Goal: Check status: Check status

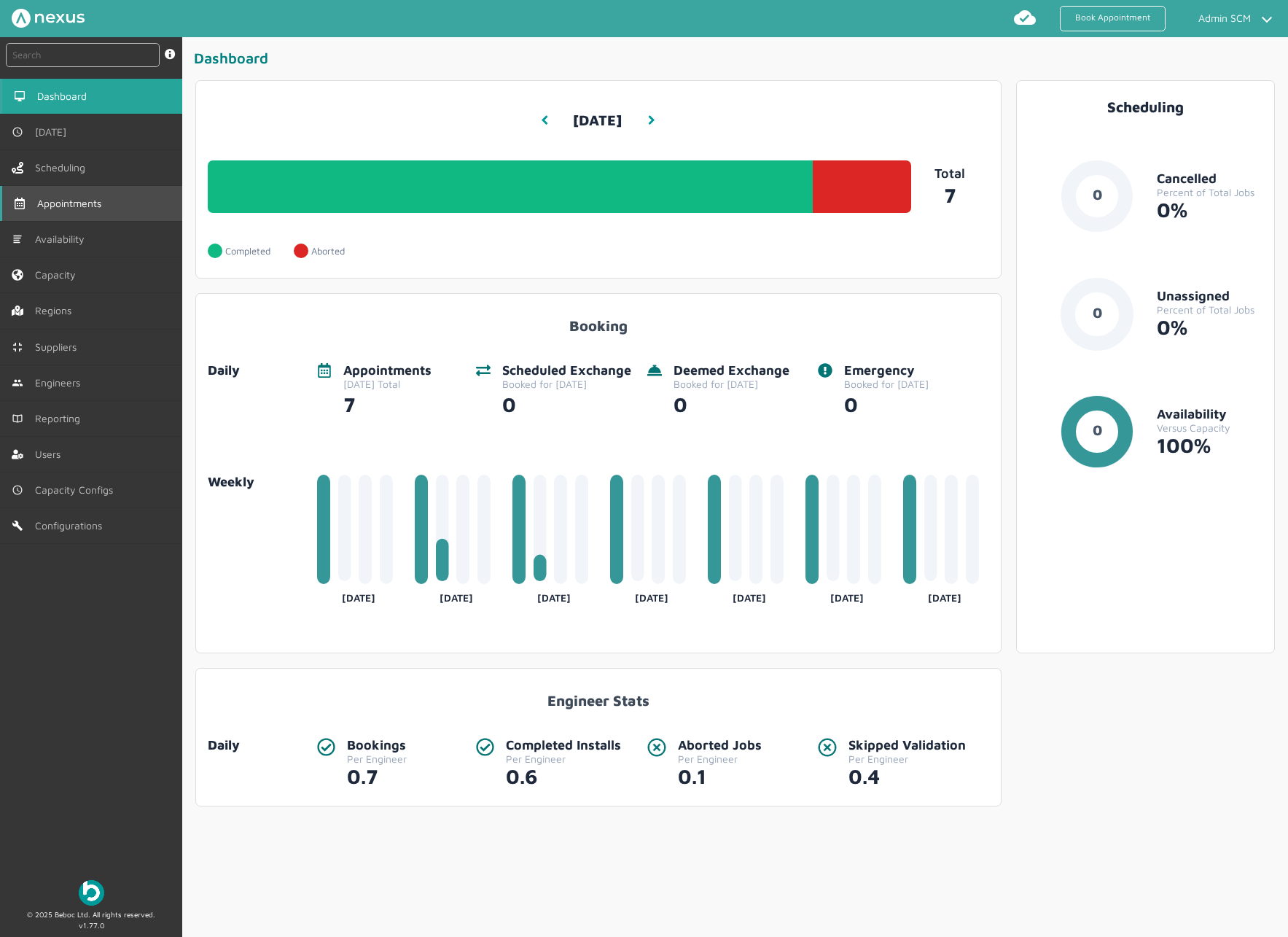
click at [76, 200] on span "Appointments" at bounding box center [72, 203] width 70 height 12
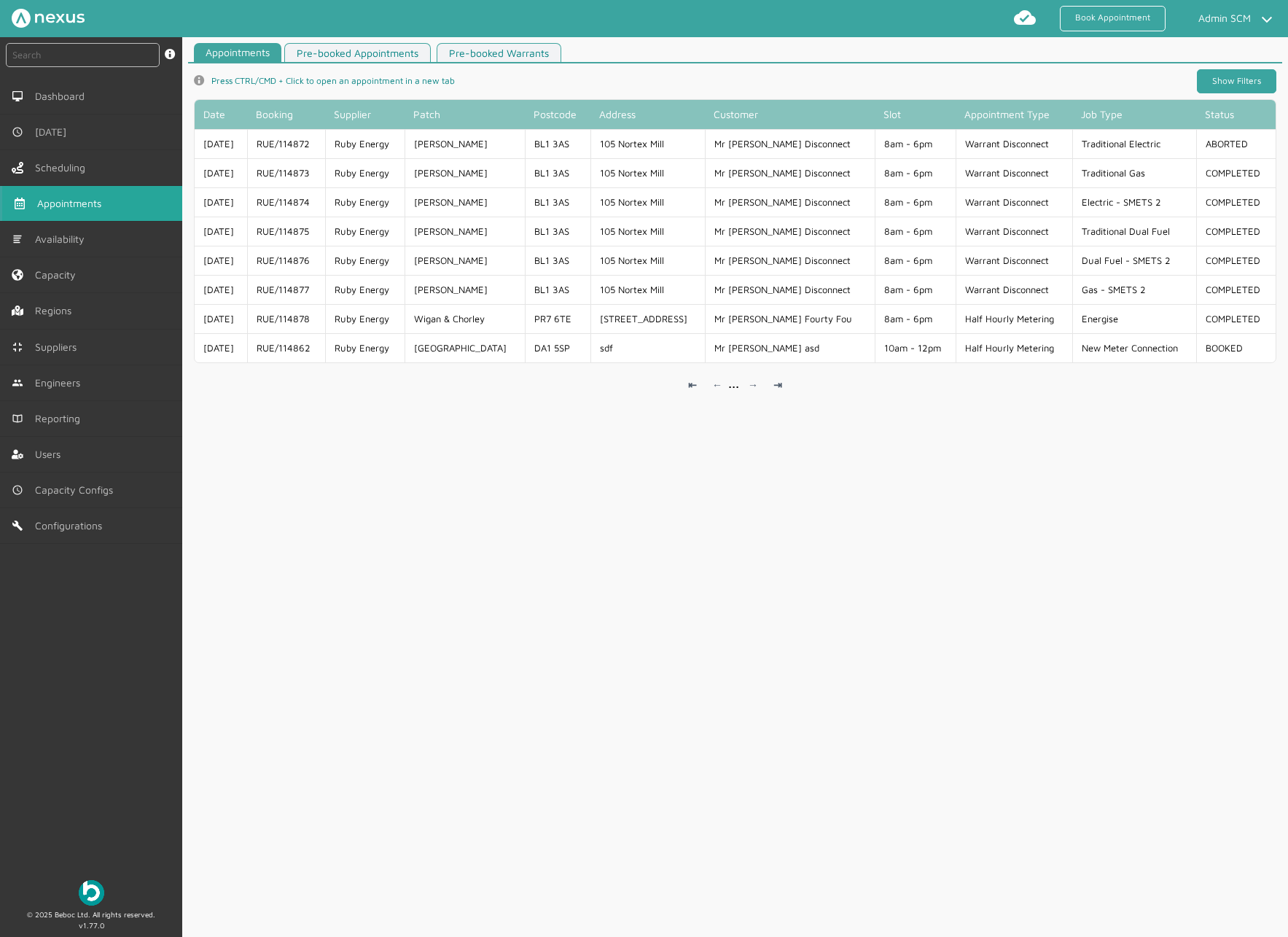
click at [1197, 78] on link "Show Filters" at bounding box center [1236, 81] width 79 height 25
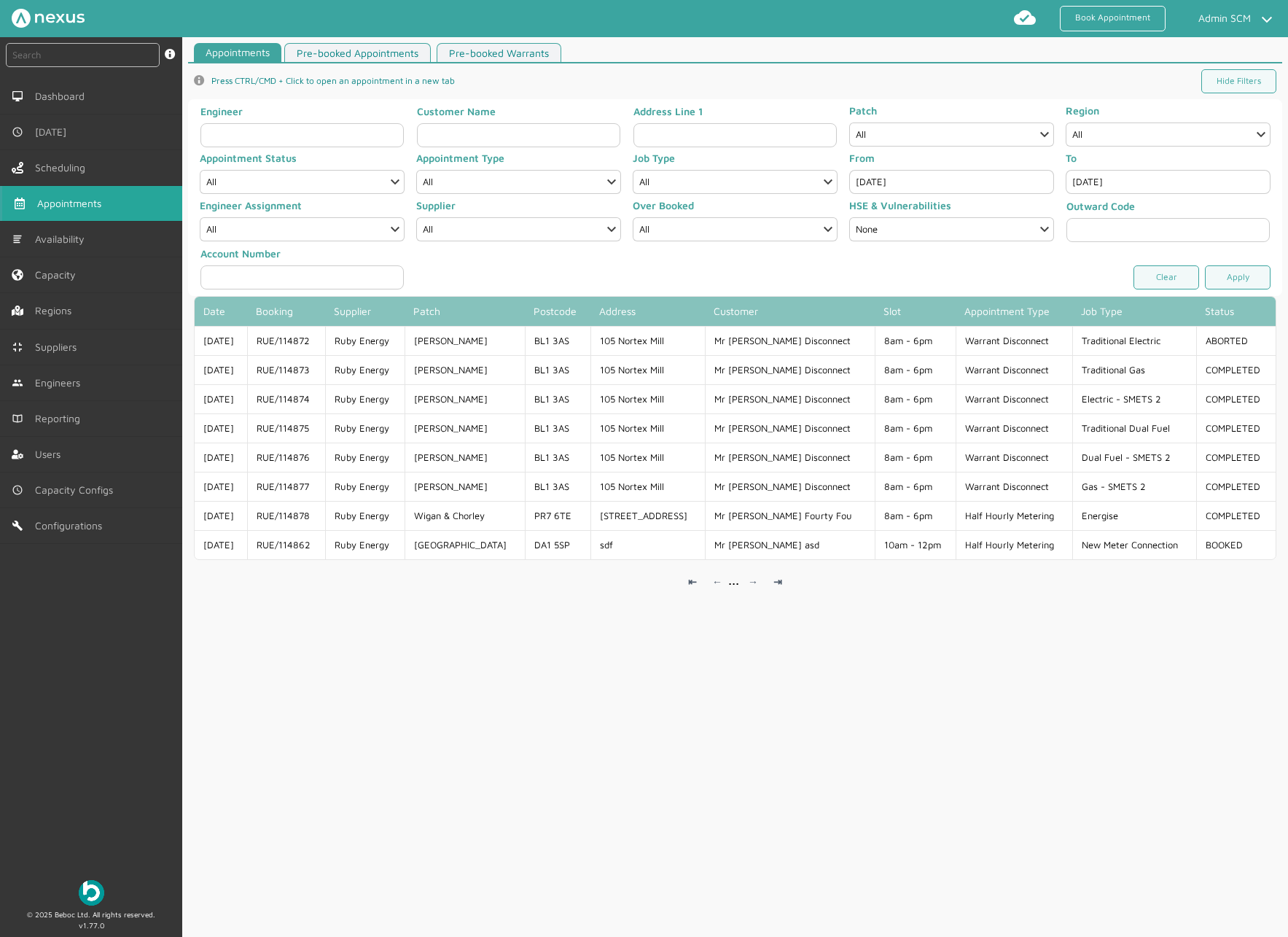
click at [937, 184] on input "[DATE]" at bounding box center [951, 182] width 205 height 25
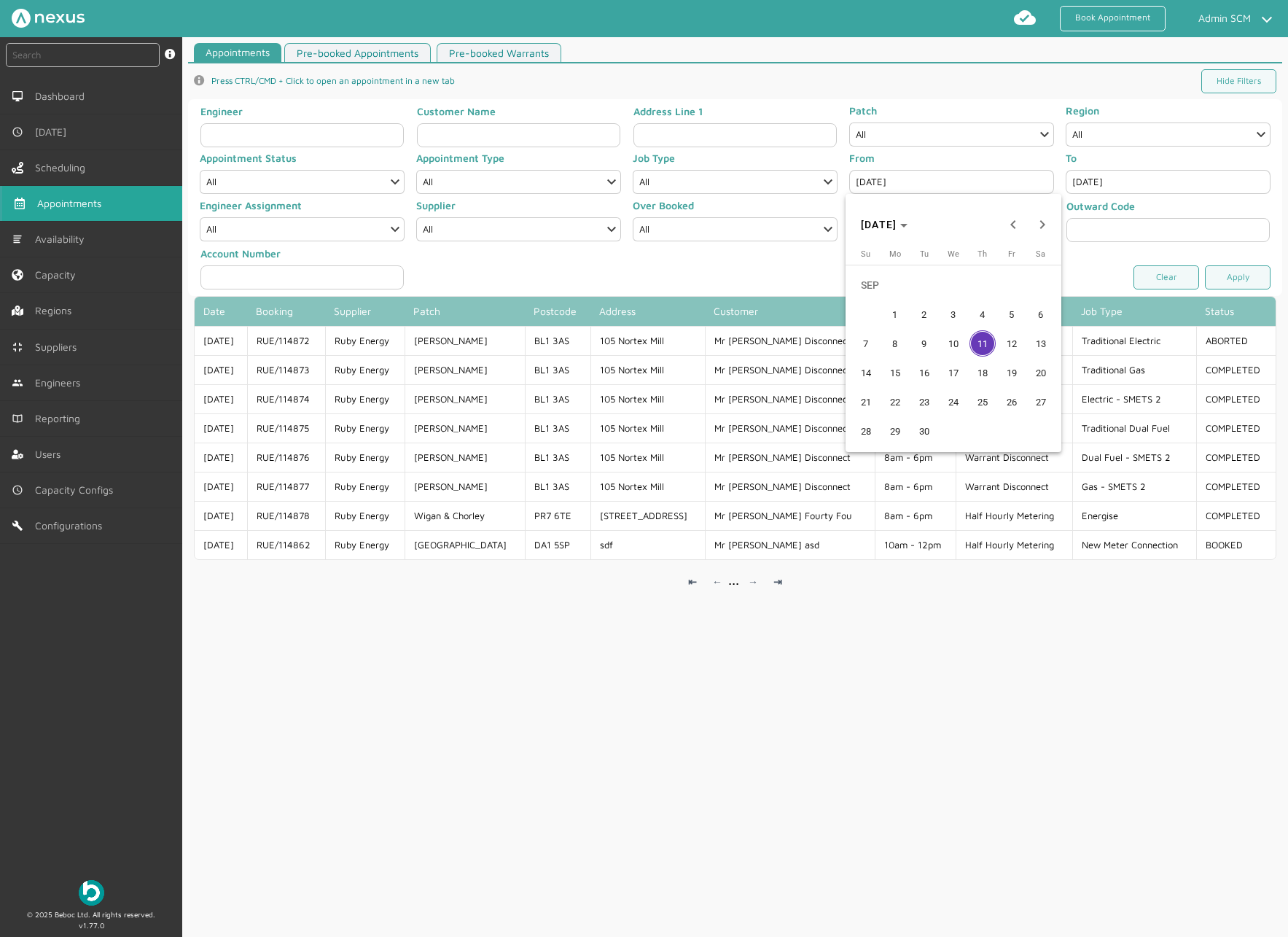
click at [937, 348] on button "9" at bounding box center [924, 343] width 29 height 29
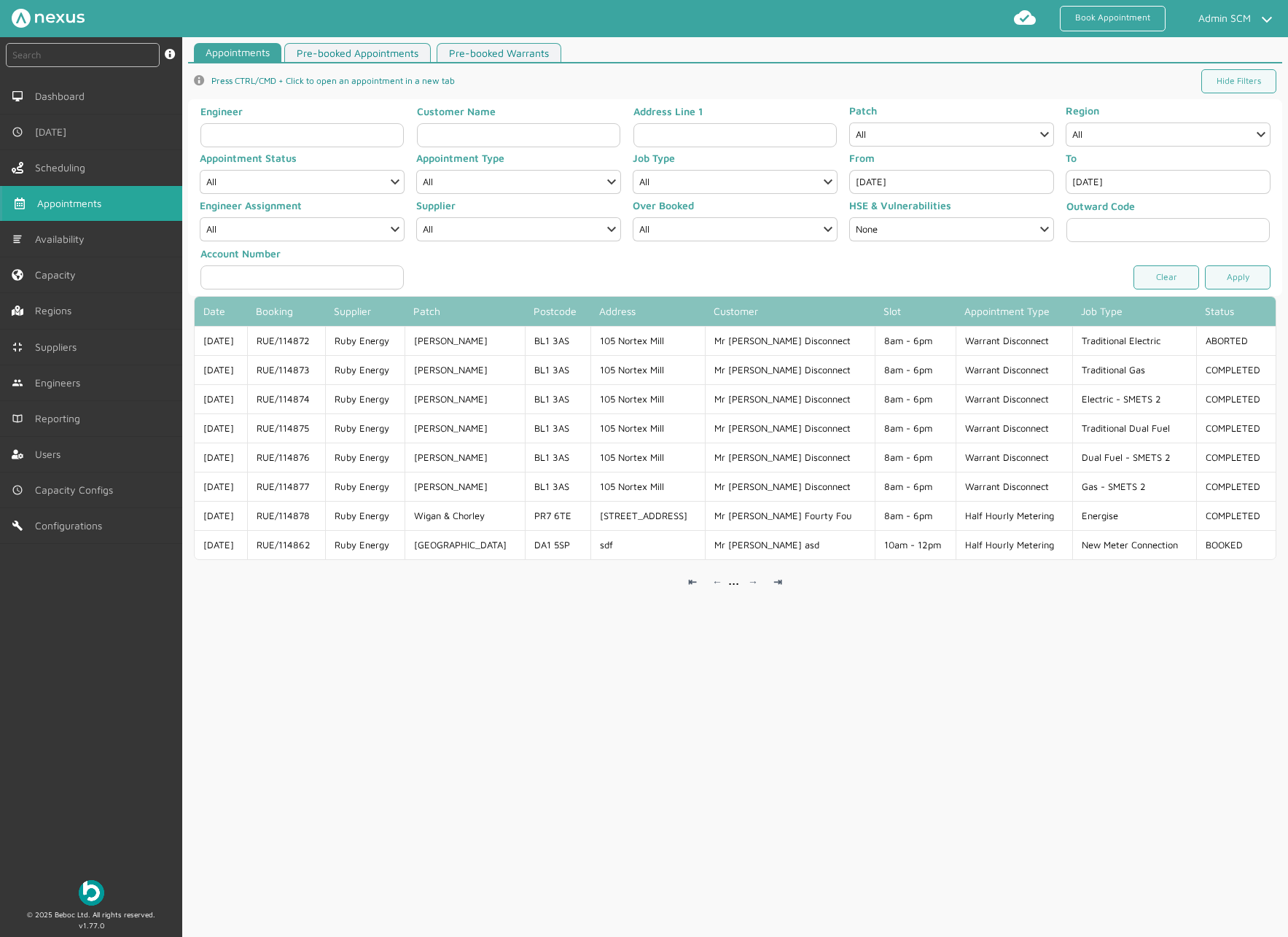
type input "[DATE]"
click at [1230, 279] on link "Apply" at bounding box center [1237, 277] width 66 height 25
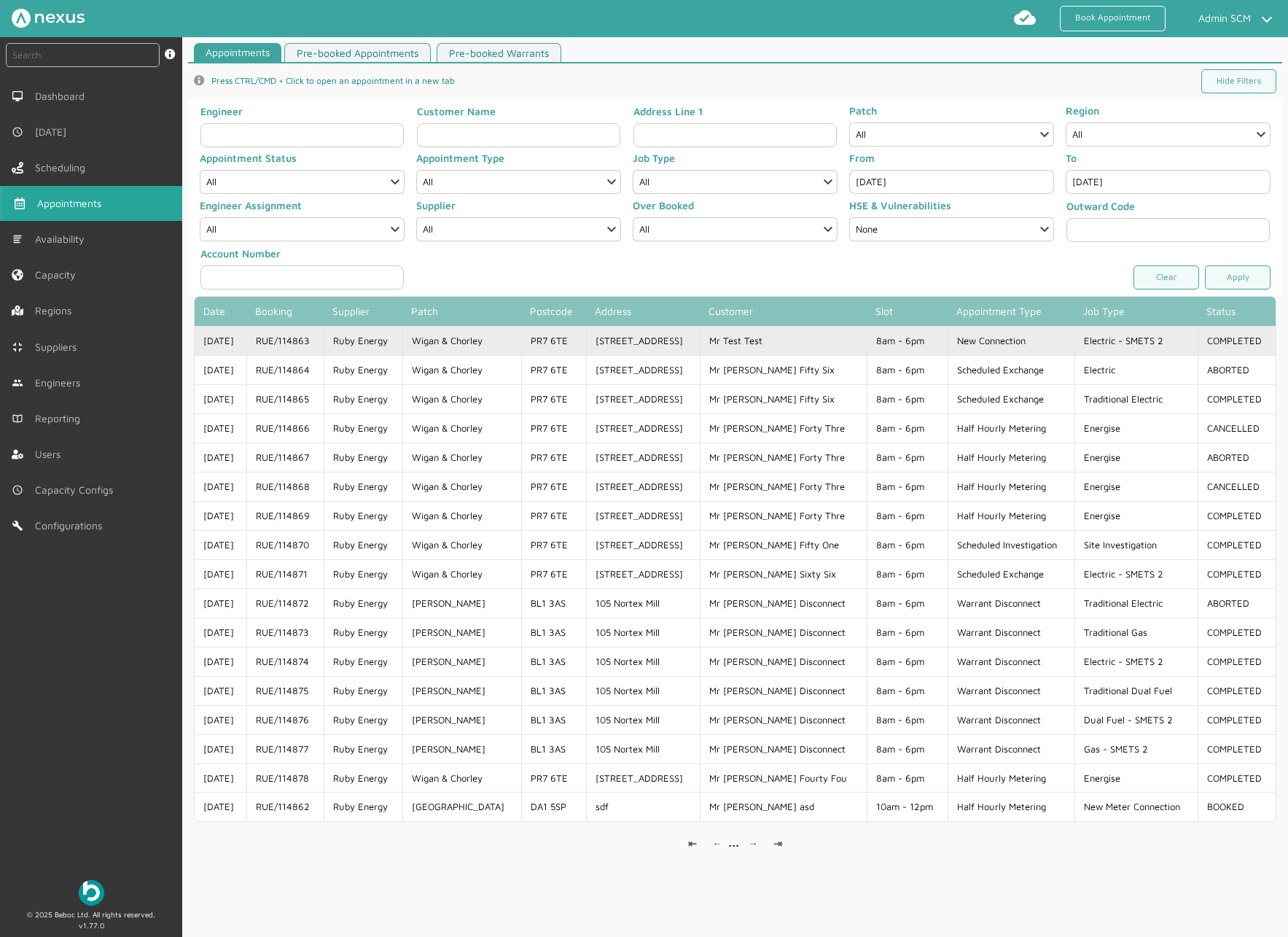
click at [457, 344] on td "Wigan & Chorley" at bounding box center [461, 340] width 119 height 29
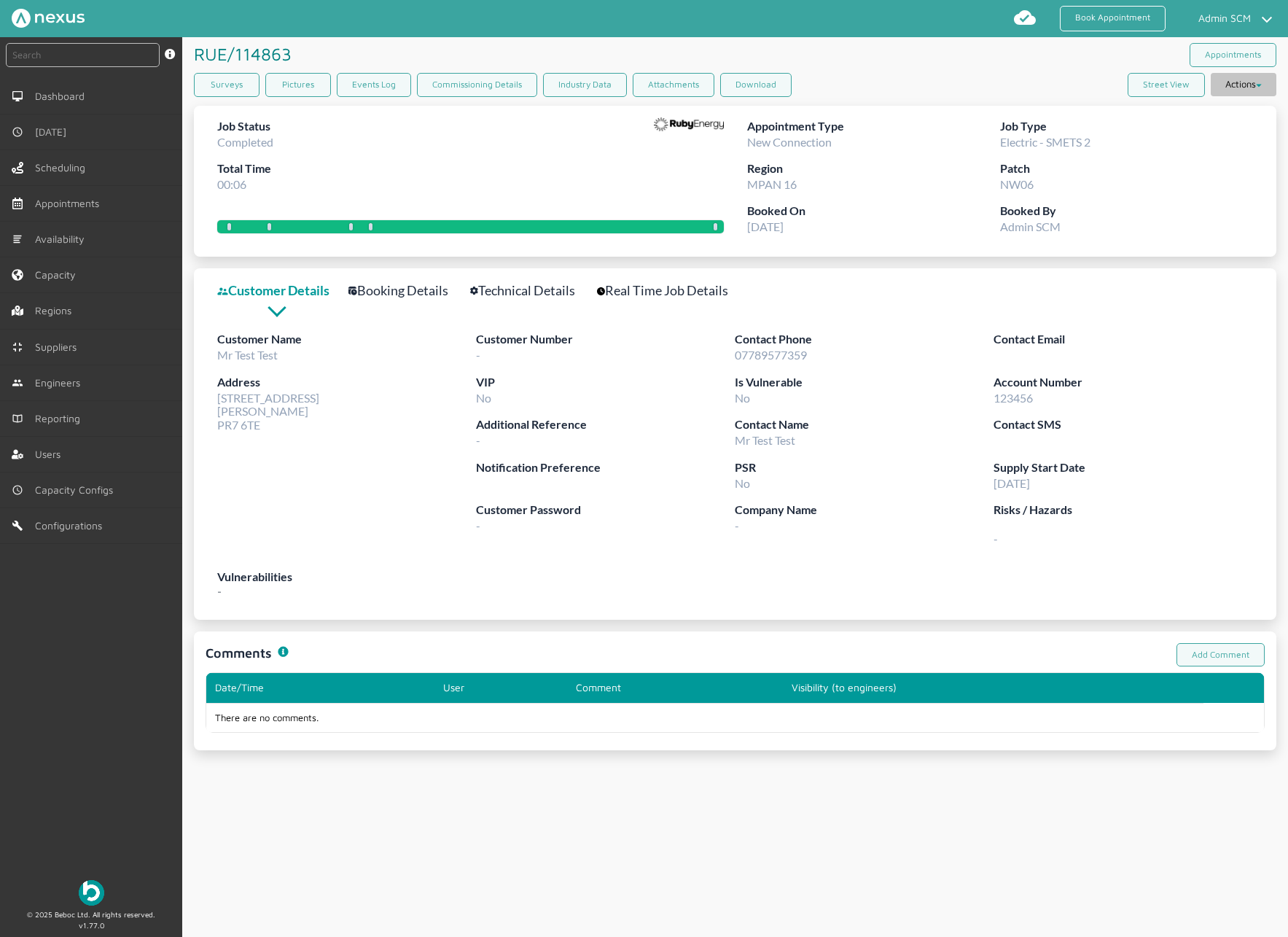
click at [1238, 83] on button "Actions" at bounding box center [1243, 84] width 66 height 24
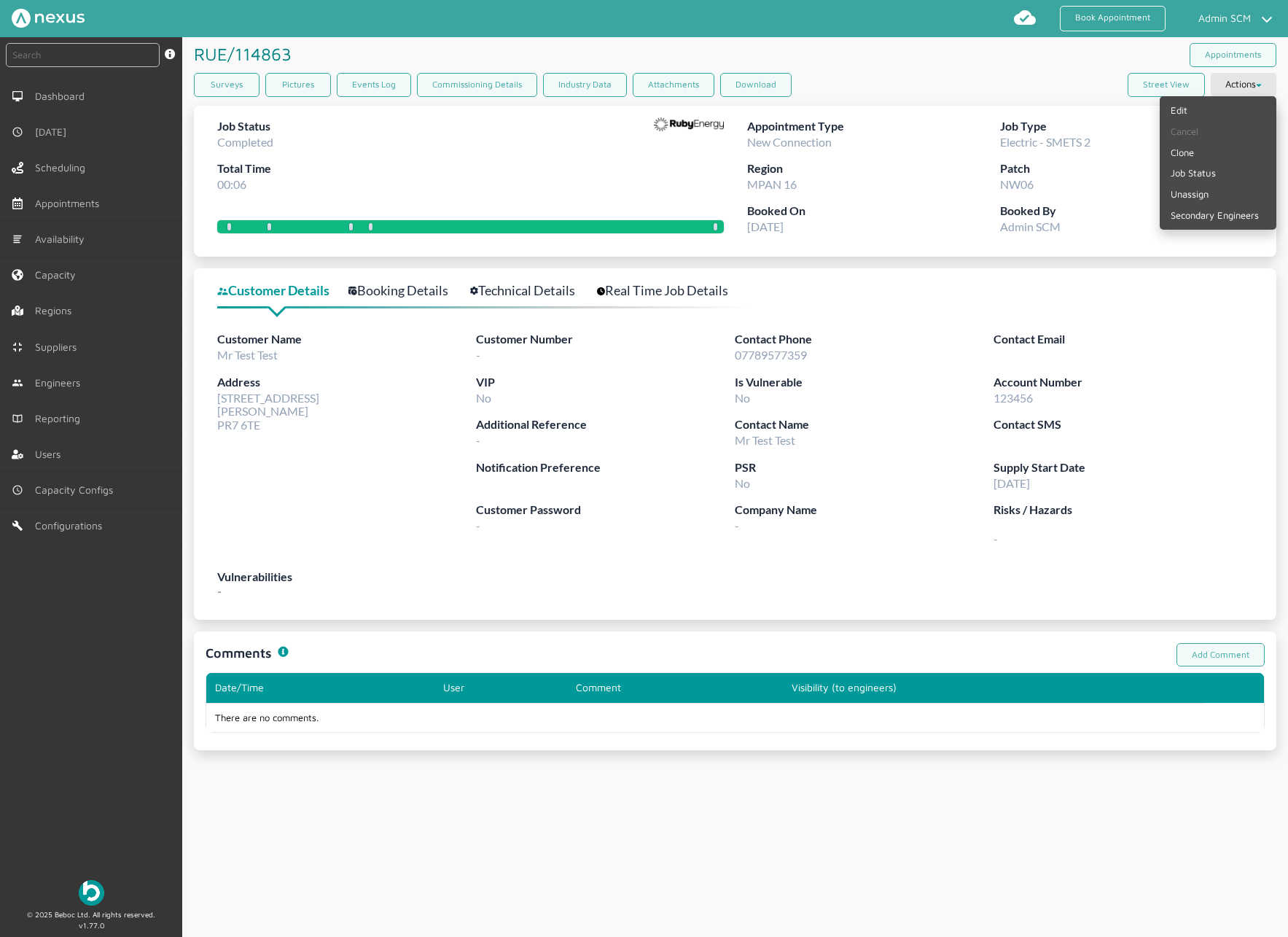
click at [937, 80] on div "Surveys Pictures Events Log Commissioning Details Industry Data Attachments Dow…" at bounding box center [735, 87] width 1082 height 29
click at [902, 161] on label "Region" at bounding box center [873, 169] width 253 height 19
click at [1056, 80] on div "Surveys Pictures Events Log Commissioning Details Industry Data Attachments Dow…" at bounding box center [735, 87] width 1082 height 29
click at [1005, 212] on label "Booked By" at bounding box center [1126, 211] width 253 height 19
click at [957, 415] on div "Customer Number - Contact Phone 07789577359 Contact Email VIP No Is Vulnerable …" at bounding box center [864, 442] width 777 height 226
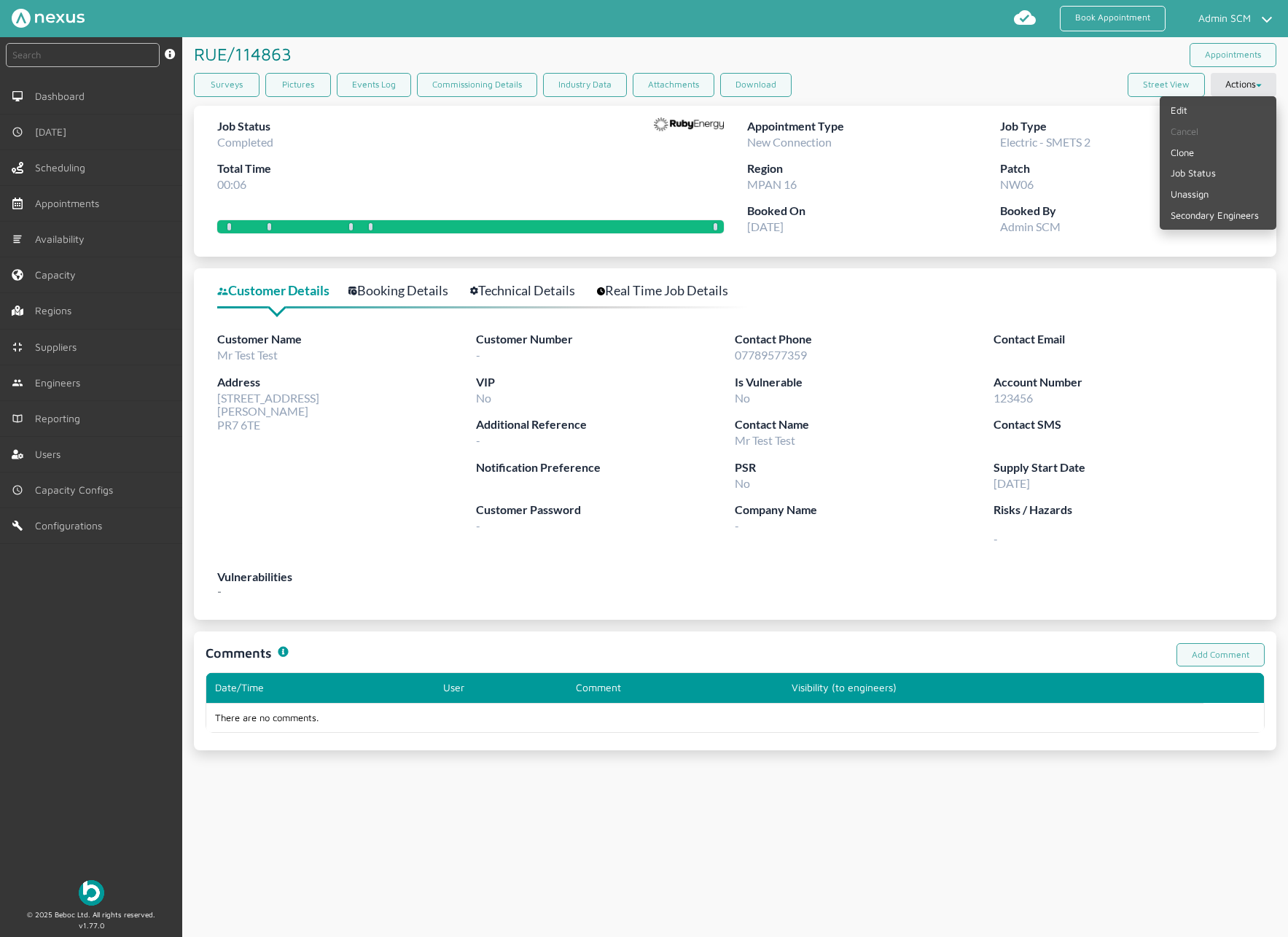
click at [843, 316] on div "Customer Details Booking Details Technical Details Real Time Job Details Custom…" at bounding box center [735, 443] width 1082 height 351
click at [952, 95] on div "Surveys Pictures Events Log Commissioning Details Industry Data Attachments Dow…" at bounding box center [735, 87] width 1082 height 29
